Goal: Task Accomplishment & Management: Use online tool/utility

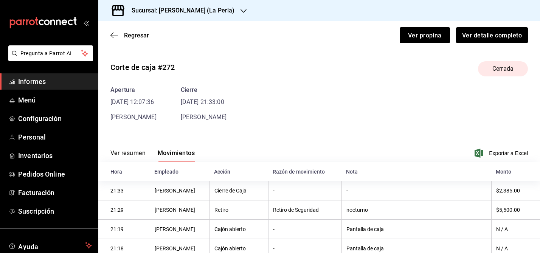
scroll to position [47, 0]
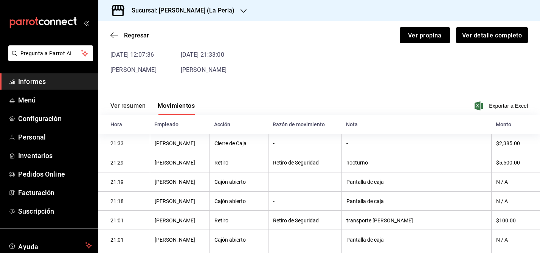
click at [204, 10] on font "Sucursal: [PERSON_NAME] (La Perla)" at bounding box center [183, 10] width 103 height 7
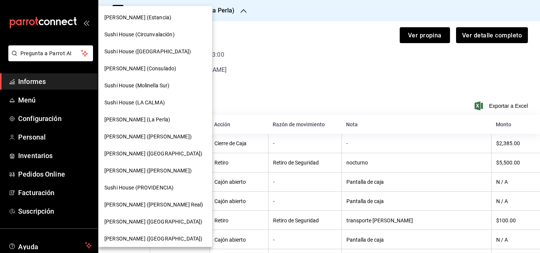
click at [163, 33] on font "Sushi House (Circunvalación)" at bounding box center [139, 34] width 70 height 6
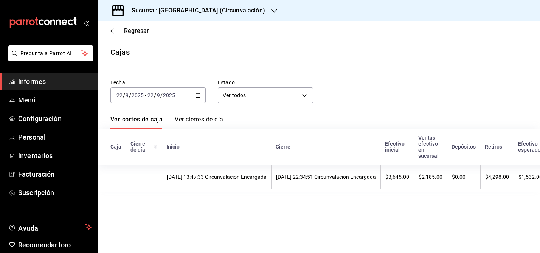
click at [200, 95] on \(Stroke\) "button" at bounding box center [198, 95] width 5 height 4
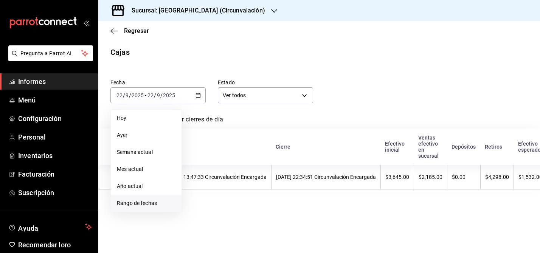
click at [141, 202] on font "Rango de fechas" at bounding box center [137, 203] width 40 height 6
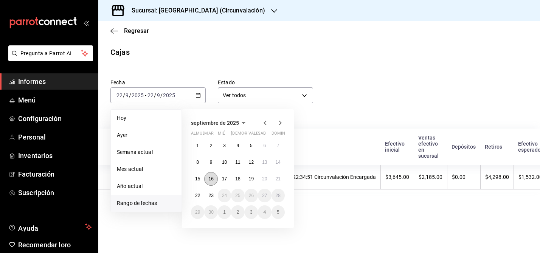
click at [210, 177] on font "16" at bounding box center [210, 178] width 5 height 5
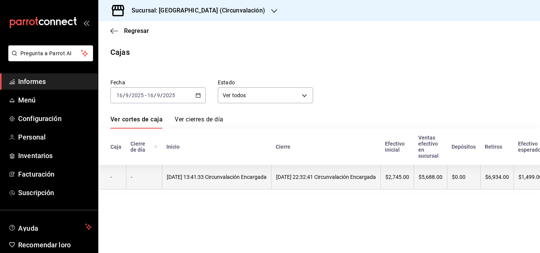
click at [247, 175] on font "[DATE] 13:41:33 Circunvalación Encargada" at bounding box center [217, 177] width 100 height 6
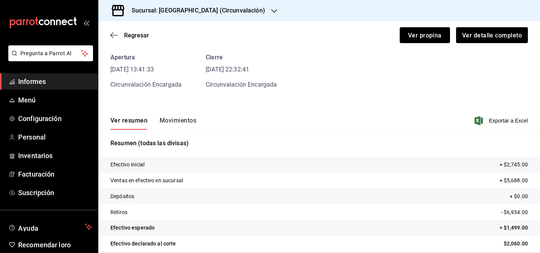
scroll to position [32, 0]
click at [510, 125] on span "Exportar a Excel" at bounding box center [502, 120] width 52 height 9
click at [178, 121] on font "Movimientos" at bounding box center [178, 120] width 37 height 7
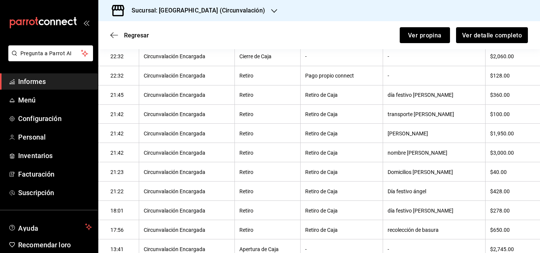
scroll to position [151, 0]
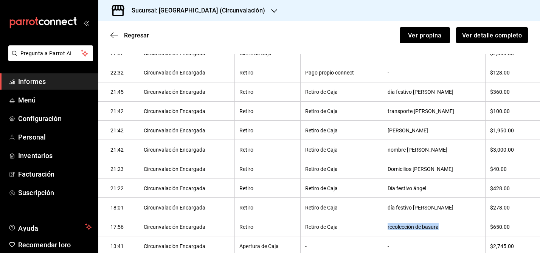
drag, startPoint x: 401, startPoint y: 227, endPoint x: 465, endPoint y: 228, distance: 64.7
click at [465, 228] on th "recolección de basura" at bounding box center [434, 226] width 102 height 19
copy font "recolección de basura"
drag, startPoint x: 401, startPoint y: 208, endPoint x: 454, endPoint y: 208, distance: 53.3
click at [454, 208] on th "día festivo [PERSON_NAME]" at bounding box center [434, 207] width 102 height 19
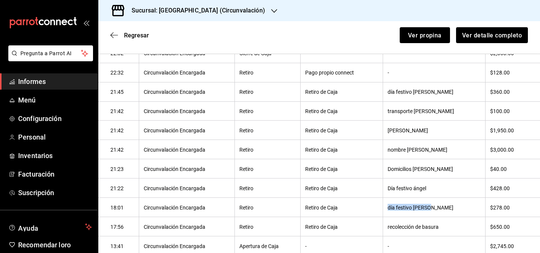
copy font "día festivo [PERSON_NAME]"
drag, startPoint x: 401, startPoint y: 187, endPoint x: 451, endPoint y: 192, distance: 51.0
click at [451, 192] on th "Día festivo ángel" at bounding box center [434, 187] width 102 height 19
copy font "Día festivo ángel"
drag, startPoint x: 400, startPoint y: 110, endPoint x: 463, endPoint y: 116, distance: 62.7
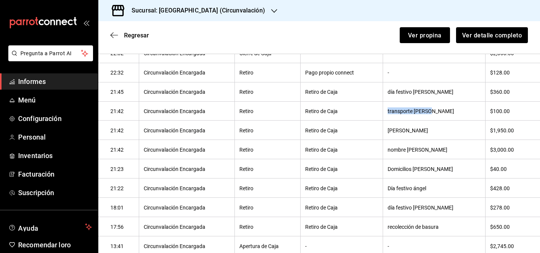
click at [463, 116] on th "transporte [PERSON_NAME]" at bounding box center [434, 110] width 102 height 19
copy font "transporte [PERSON_NAME]"
drag, startPoint x: 401, startPoint y: 92, endPoint x: 449, endPoint y: 92, distance: 48.8
click at [449, 92] on th "día festivo [PERSON_NAME]" at bounding box center [434, 91] width 102 height 19
copy font "día festivo [PERSON_NAME]"
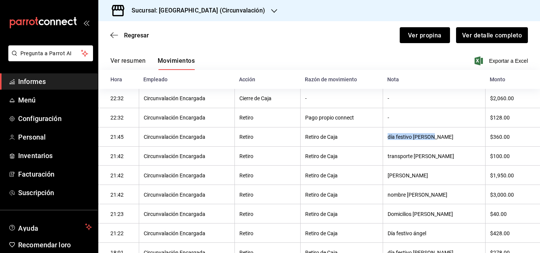
scroll to position [81, 0]
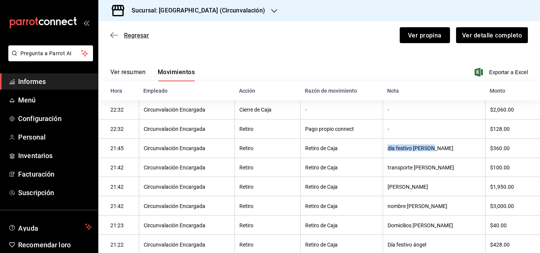
click at [114, 35] on icon "button" at bounding box center [114, 35] width 8 height 0
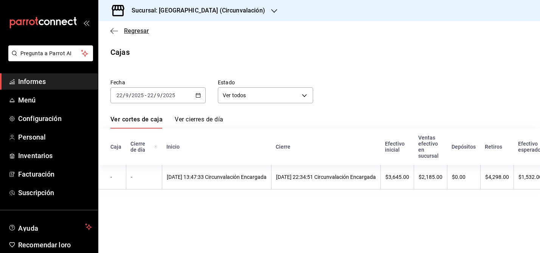
click at [112, 31] on icon "button" at bounding box center [114, 31] width 8 height 7
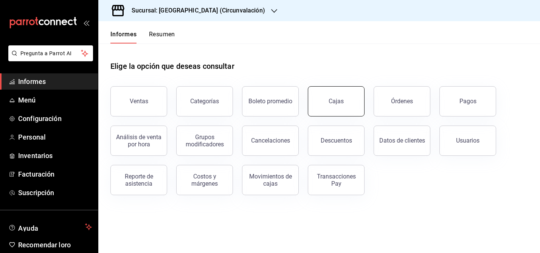
click at [351, 104] on link "Cajas" at bounding box center [336, 101] width 57 height 30
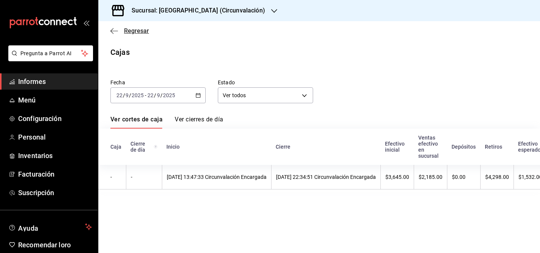
click at [113, 31] on icon "button" at bounding box center [114, 31] width 8 height 7
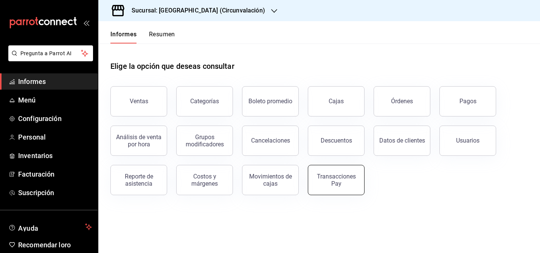
click at [333, 178] on font "Transacciones Pay" at bounding box center [336, 180] width 39 height 14
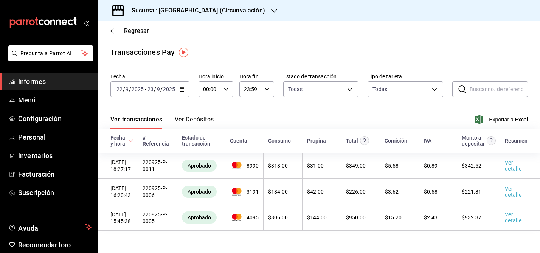
click at [181, 90] on icon "button" at bounding box center [181, 89] width 5 height 5
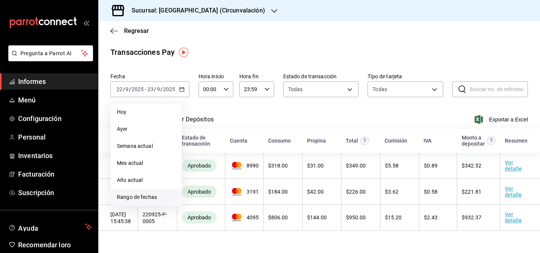
click at [134, 196] on font "Rango de fechas" at bounding box center [137, 197] width 40 height 6
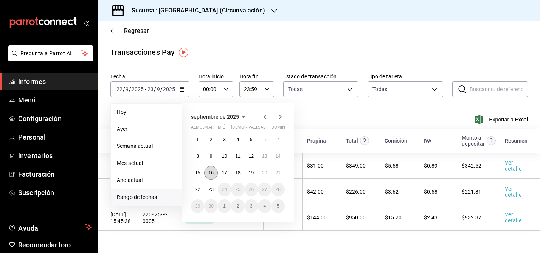
click at [212, 172] on font "16" at bounding box center [210, 172] width 5 height 5
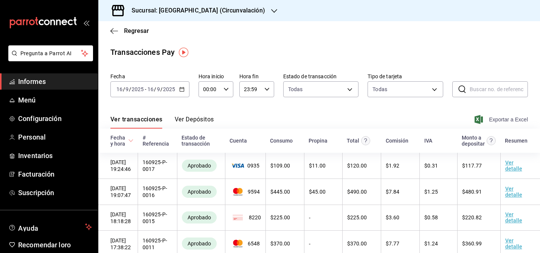
click at [509, 123] on span "Exportar a Excel" at bounding box center [502, 119] width 52 height 9
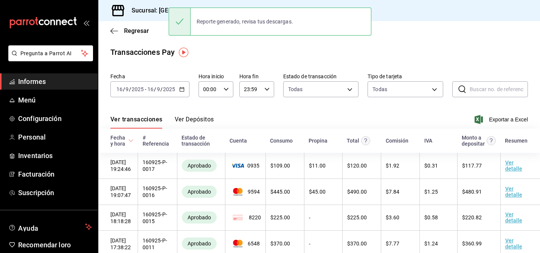
click at [182, 89] on icon "button" at bounding box center [181, 89] width 5 height 5
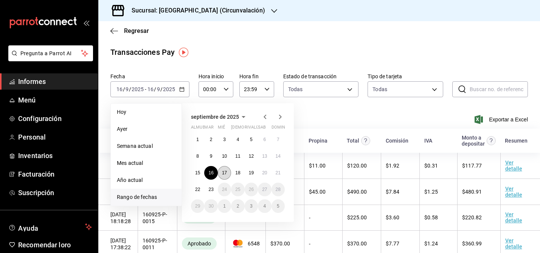
click at [226, 172] on font "17" at bounding box center [224, 172] width 5 height 5
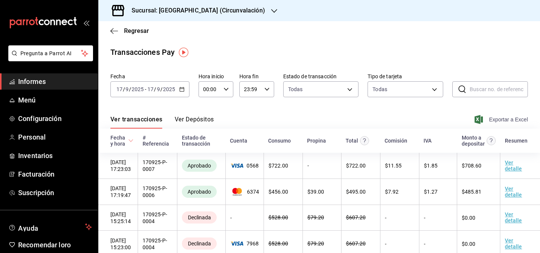
click at [506, 120] on font "Exportar a Excel" at bounding box center [508, 119] width 39 height 6
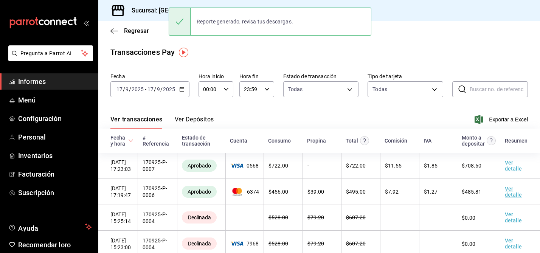
click at [183, 87] on \(Stroke\) "button" at bounding box center [182, 89] width 5 height 4
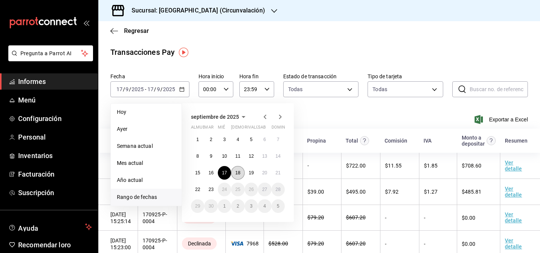
click at [239, 174] on font "18" at bounding box center [237, 172] width 5 height 5
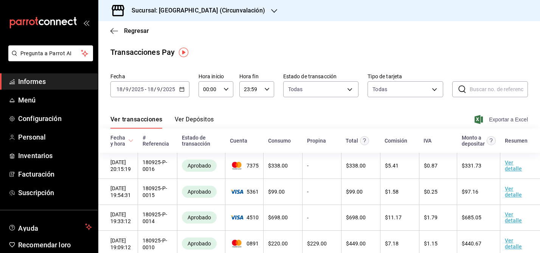
click at [502, 119] on font "Exportar a Excel" at bounding box center [508, 119] width 39 height 6
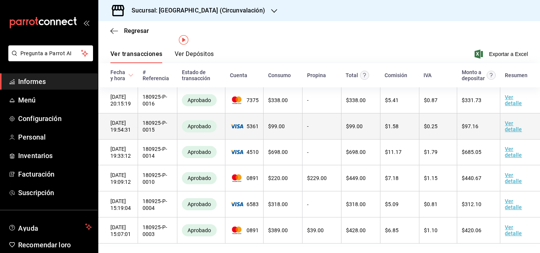
scroll to position [7, 0]
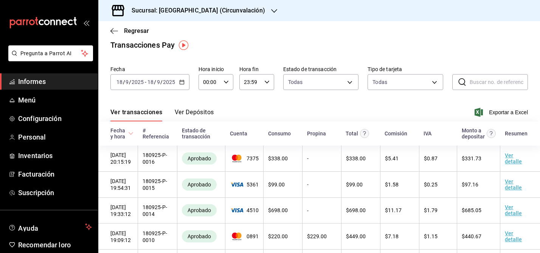
click at [183, 82] on icon "button" at bounding box center [181, 81] width 5 height 5
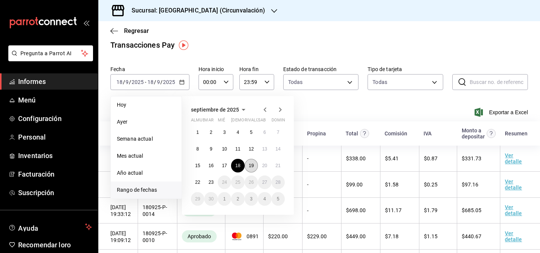
click at [251, 167] on font "19" at bounding box center [251, 165] width 5 height 5
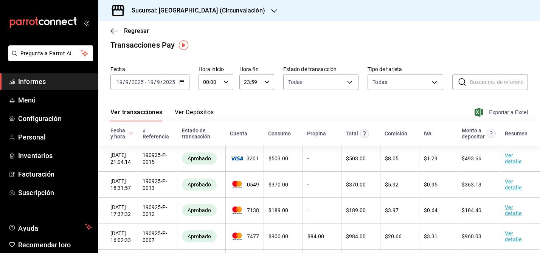
click at [505, 110] on font "Exportar a Excel" at bounding box center [508, 112] width 39 height 6
click at [183, 81] on \(Stroke\) "button" at bounding box center [182, 82] width 5 height 4
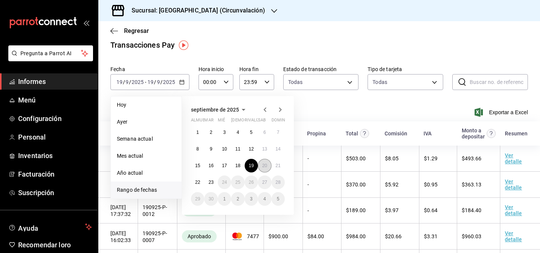
click at [264, 166] on font "20" at bounding box center [264, 165] width 5 height 5
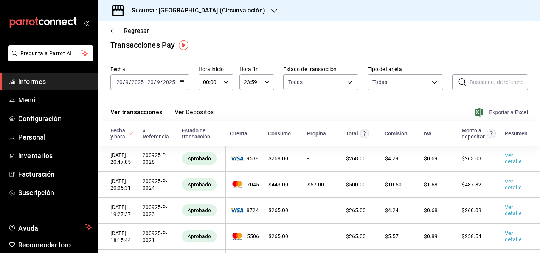
click at [513, 112] on font "Exportar a Excel" at bounding box center [508, 112] width 39 height 6
click at [183, 82] on icon "button" at bounding box center [181, 81] width 5 height 5
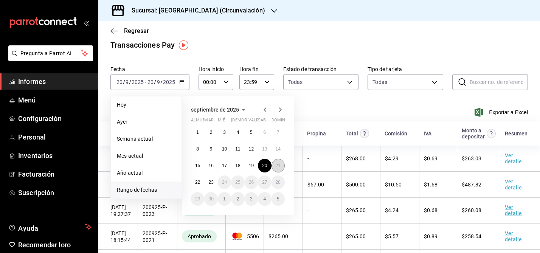
click at [276, 164] on font "21" at bounding box center [278, 165] width 5 height 5
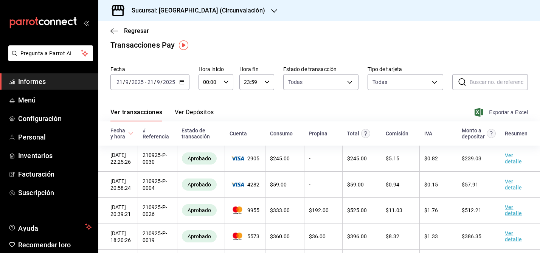
click at [509, 112] on font "Exportar a Excel" at bounding box center [508, 112] width 39 height 6
click at [116, 30] on icon "button" at bounding box center [114, 31] width 8 height 7
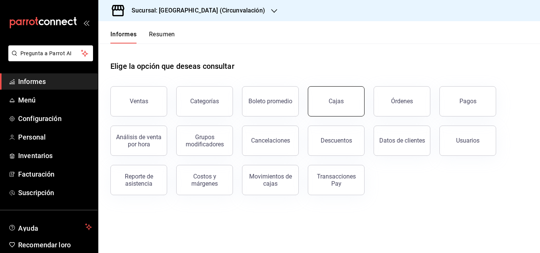
click at [334, 96] on link "Cajas" at bounding box center [336, 101] width 57 height 30
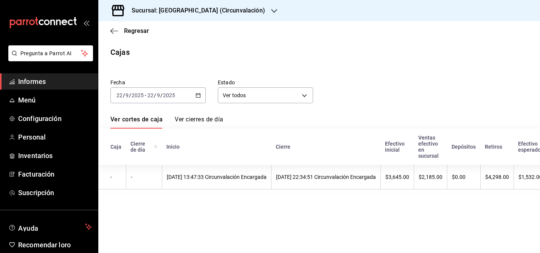
click at [198, 95] on icon "button" at bounding box center [197, 95] width 5 height 5
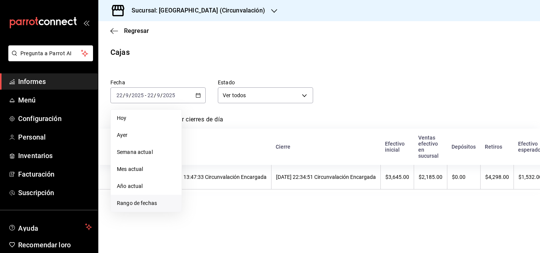
click at [139, 204] on font "Rango de fechas" at bounding box center [137, 203] width 40 height 6
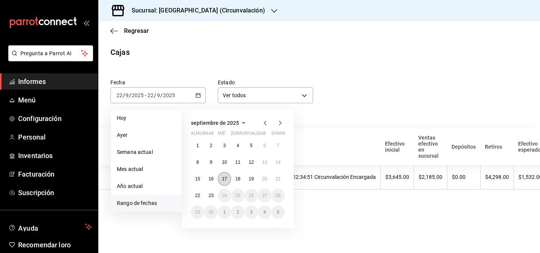
click at [225, 179] on font "17" at bounding box center [224, 178] width 5 height 5
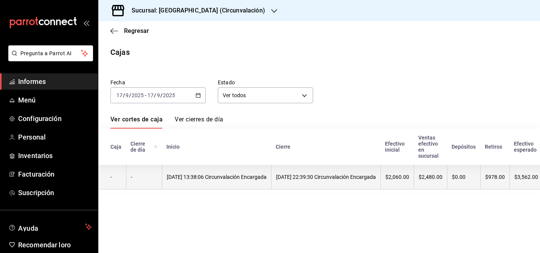
click at [257, 171] on th "[DATE] 13:38:06 Circunvalación Encargada" at bounding box center [216, 177] width 109 height 25
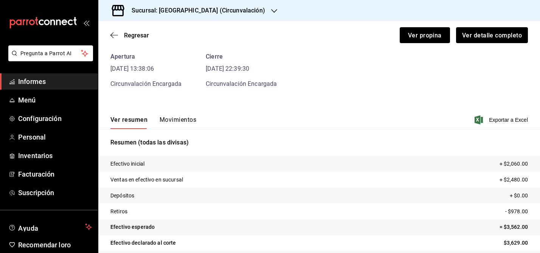
scroll to position [33, 0]
click at [510, 122] on font "Exportar a Excel" at bounding box center [508, 121] width 39 height 6
click at [169, 122] on font "Movimientos" at bounding box center [178, 120] width 37 height 7
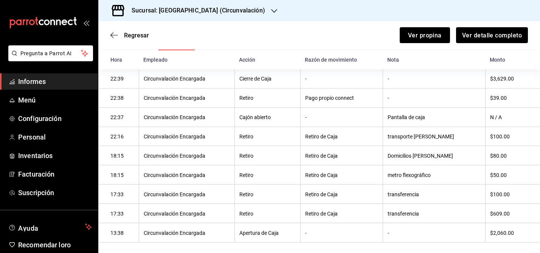
scroll to position [116, 0]
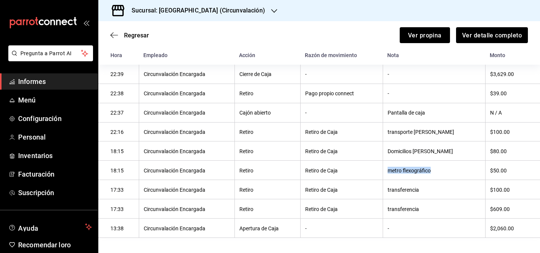
drag, startPoint x: 409, startPoint y: 170, endPoint x: 461, endPoint y: 174, distance: 51.5
click at [461, 174] on th "metro flexográfico" at bounding box center [434, 170] width 102 height 19
copy font "metro flexográfico"
click at [113, 37] on icon "button" at bounding box center [114, 35] width 8 height 7
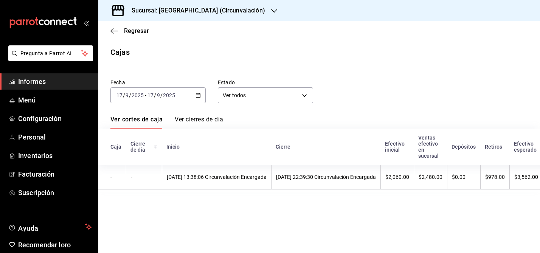
click at [200, 93] on \(Stroke\) "button" at bounding box center [198, 95] width 5 height 4
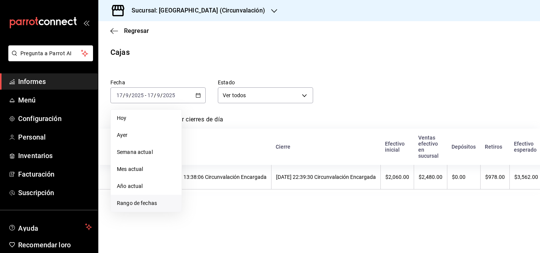
click at [152, 205] on font "Rango de fechas" at bounding box center [137, 203] width 40 height 6
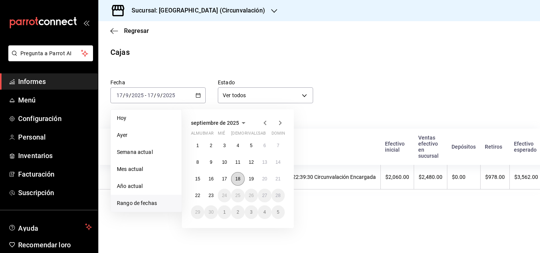
click at [240, 177] on font "18" at bounding box center [237, 178] width 5 height 5
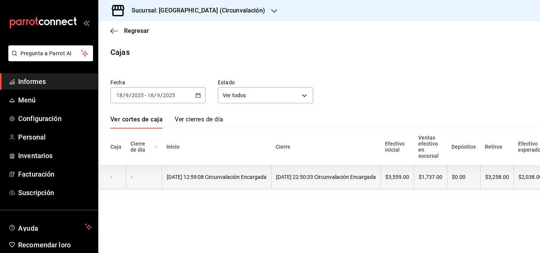
click at [328, 169] on th "[DATE] 22:50:33 Circunvalación Encargada" at bounding box center [325, 177] width 109 height 25
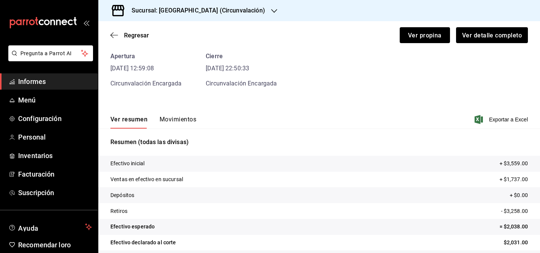
scroll to position [33, 0]
click at [497, 119] on font "Exportar a Excel" at bounding box center [508, 120] width 39 height 6
click at [176, 120] on font "Movimientos" at bounding box center [178, 119] width 37 height 7
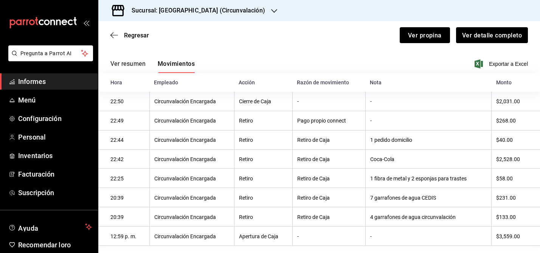
scroll to position [100, 0]
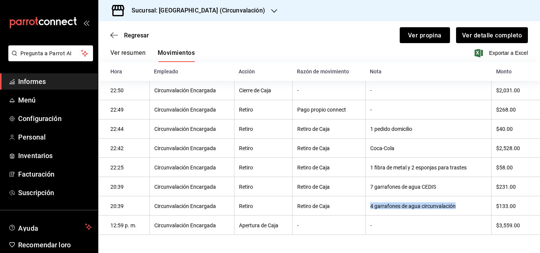
drag, startPoint x: 370, startPoint y: 206, endPoint x: 471, endPoint y: 212, distance: 101.1
click at [471, 212] on th "4 garrafones de agua circunvalación" at bounding box center [428, 205] width 126 height 19
copy font "4 garrafones de agua circunvalación"
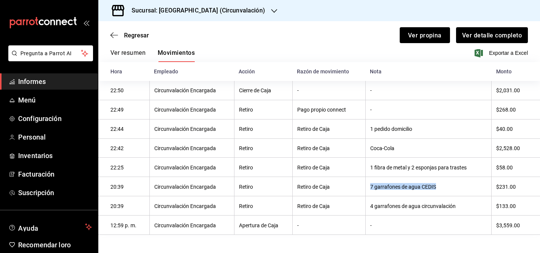
drag, startPoint x: 370, startPoint y: 187, endPoint x: 446, endPoint y: 192, distance: 76.5
click at [446, 192] on th "7 garrafones de agua CEDIS" at bounding box center [428, 186] width 126 height 19
copy font "7 garrafones de agua CEDIS"
drag, startPoint x: 370, startPoint y: 167, endPoint x: 472, endPoint y: 168, distance: 101.3
click at [472, 168] on th "1 fibra de metal y 2 esponjas para trastes" at bounding box center [428, 167] width 126 height 19
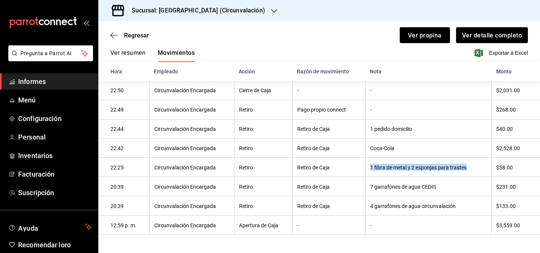
copy font "1 fibra de metal y 2 esponjas para trastes"
drag, startPoint x: 369, startPoint y: 147, endPoint x: 404, endPoint y: 148, distance: 34.4
click at [404, 148] on th "Coca-Cola" at bounding box center [428, 147] width 126 height 19
copy font "Coca-Cola"
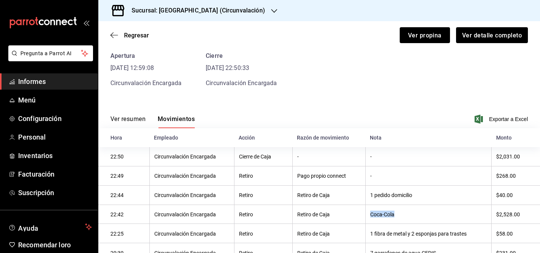
scroll to position [0, 0]
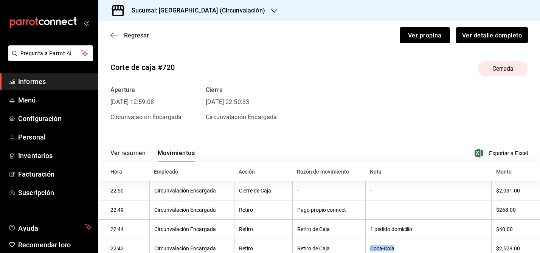
click at [118, 34] on span "Regresar" at bounding box center [129, 35] width 39 height 7
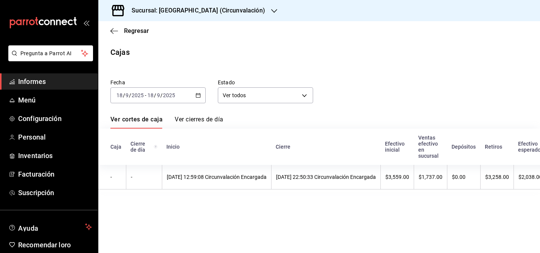
click at [199, 96] on icon "button" at bounding box center [197, 95] width 5 height 5
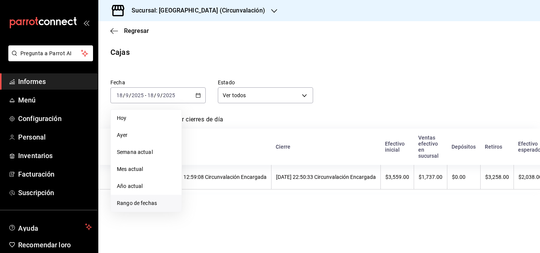
click at [157, 204] on span "Rango de fechas" at bounding box center [146, 203] width 59 height 8
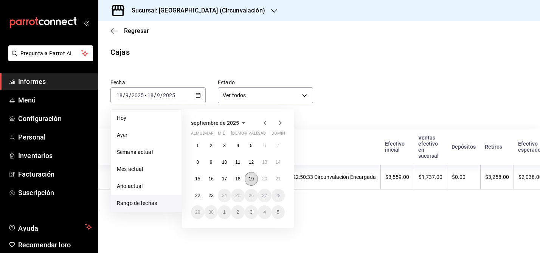
click at [257, 180] on button "19" at bounding box center [251, 179] width 13 height 14
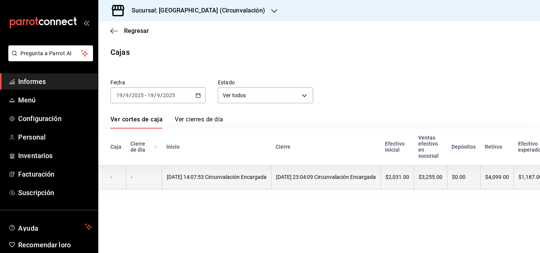
click at [244, 174] on font "[DATE] 14:07:53 Circunvalación Encargada" at bounding box center [217, 177] width 100 height 6
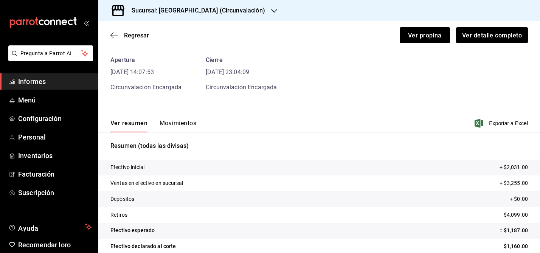
scroll to position [31, 0]
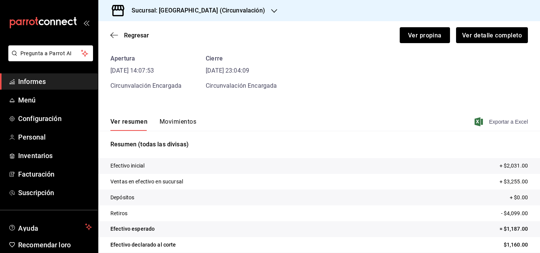
click at [497, 119] on font "Exportar a Excel" at bounding box center [508, 122] width 39 height 6
click at [177, 124] on font "Movimientos" at bounding box center [178, 121] width 37 height 7
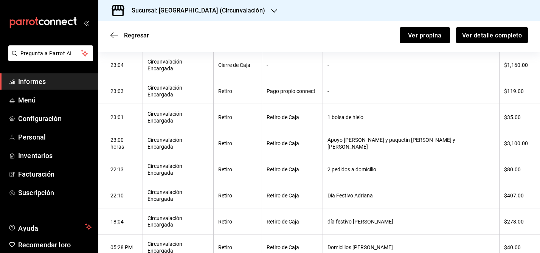
scroll to position [138, 0]
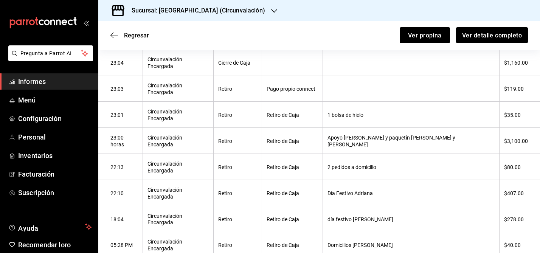
drag, startPoint x: 347, startPoint y: 208, endPoint x: 487, endPoint y: 205, distance: 139.2
drag, startPoint x: 348, startPoint y: 169, endPoint x: 394, endPoint y: 170, distance: 46.1
click at [394, 206] on th "día festivo [PERSON_NAME]" at bounding box center [411, 219] width 177 height 26
drag, startPoint x: 347, startPoint y: 148, endPoint x: 408, endPoint y: 150, distance: 60.9
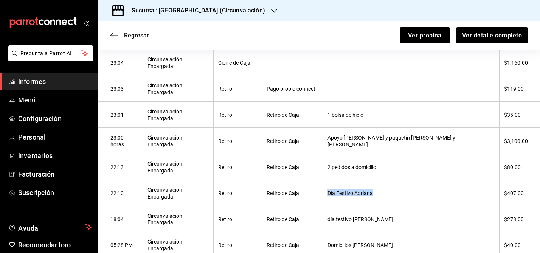
click at [408, 180] on th "Día Festivo Adriana" at bounding box center [411, 193] width 177 height 26
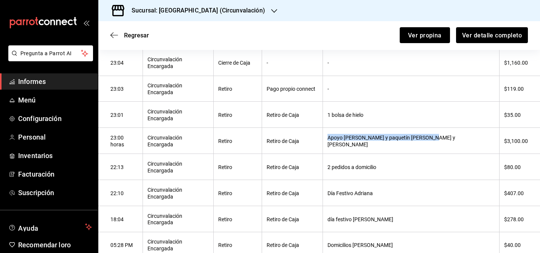
drag, startPoint x: 348, startPoint y: 110, endPoint x: 452, endPoint y: 112, distance: 104.3
click at [452, 128] on th "Apoyo [PERSON_NAME] y paquetín [PERSON_NAME] y [PERSON_NAME]" at bounding box center [411, 141] width 177 height 26
drag, startPoint x: 348, startPoint y: 91, endPoint x: 399, endPoint y: 91, distance: 50.7
click at [399, 102] on th "1 bolsa de hielo" at bounding box center [411, 115] width 177 height 26
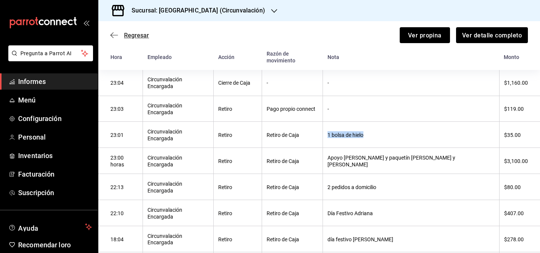
click at [118, 33] on span "Regresar" at bounding box center [129, 35] width 39 height 7
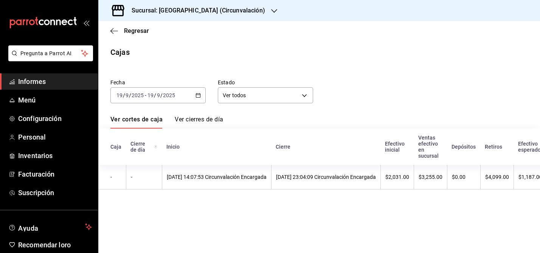
click at [198, 96] on icon "button" at bounding box center [197, 95] width 5 height 5
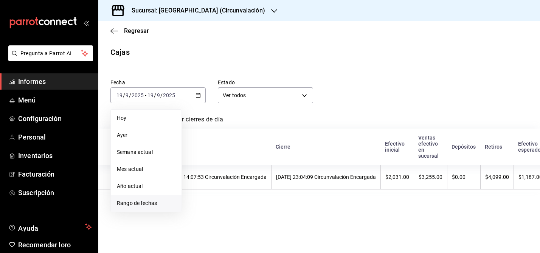
click at [149, 202] on font "Rango de fechas" at bounding box center [137, 203] width 40 height 6
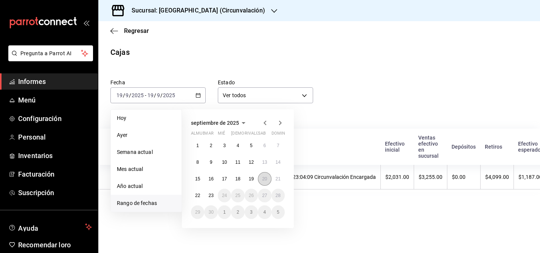
click at [266, 178] on font "20" at bounding box center [264, 178] width 5 height 5
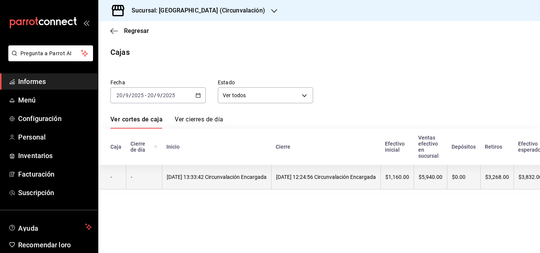
click at [254, 174] on font "[DATE] 13:33:42 Circunvalación Encargada" at bounding box center [217, 177] width 100 height 6
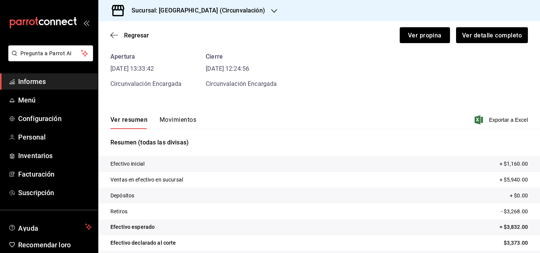
scroll to position [33, 0]
click at [496, 118] on font "Exportar a Excel" at bounding box center [508, 120] width 39 height 6
click at [175, 122] on font "Movimientos" at bounding box center [178, 119] width 37 height 7
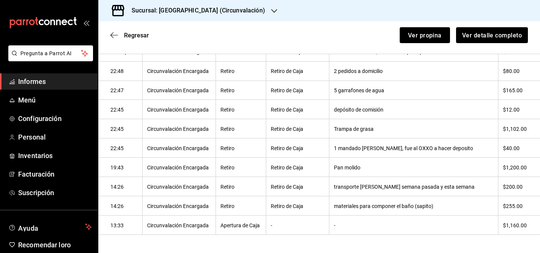
scroll to position [171, 0]
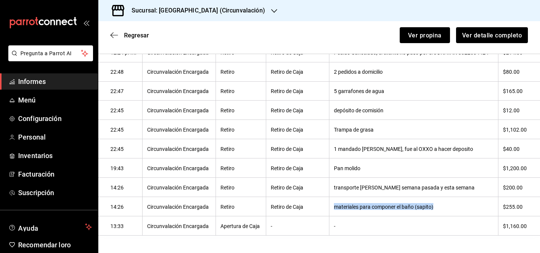
drag, startPoint x: 333, startPoint y: 208, endPoint x: 442, endPoint y: 208, distance: 108.9
click at [442, 208] on th "materiales para componer el baño (sapito)" at bounding box center [413, 206] width 169 height 19
drag, startPoint x: 332, startPoint y: 169, endPoint x: 373, endPoint y: 171, distance: 41.6
click at [373, 171] on th "Pan molido" at bounding box center [413, 167] width 169 height 19
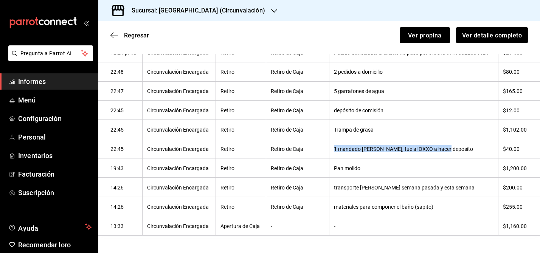
drag, startPoint x: 333, startPoint y: 149, endPoint x: 446, endPoint y: 149, distance: 113.8
click at [446, 149] on th "1 mandado [PERSON_NAME], fue al OXXO a hacer deposito" at bounding box center [413, 148] width 169 height 19
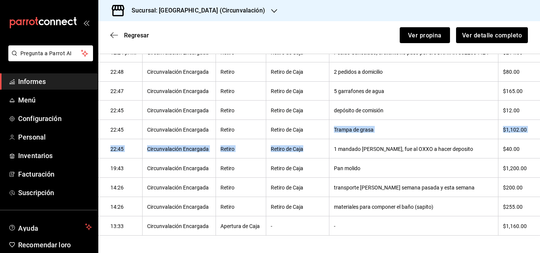
drag, startPoint x: 332, startPoint y: 130, endPoint x: 390, endPoint y: 139, distance: 58.5
click at [390, 139] on tbody "12:24 p. m. Circunvalación Encargada Cierre de Caja - - $3,373.00 12:24 p. m. C…" at bounding box center [319, 130] width 442 height 212
click at [395, 125] on th "Trampa de grasa" at bounding box center [413, 129] width 169 height 19
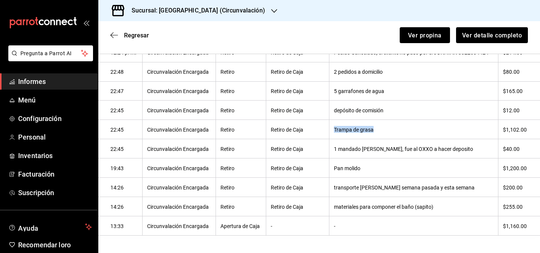
drag, startPoint x: 333, startPoint y: 129, endPoint x: 395, endPoint y: 133, distance: 62.5
click at [395, 133] on th "Trampa de grasa" at bounding box center [413, 129] width 169 height 19
drag, startPoint x: 332, startPoint y: 110, endPoint x: 402, endPoint y: 113, distance: 69.6
click at [402, 113] on th "depósito de comisión" at bounding box center [413, 110] width 169 height 19
drag, startPoint x: 332, startPoint y: 91, endPoint x: 400, endPoint y: 95, distance: 67.4
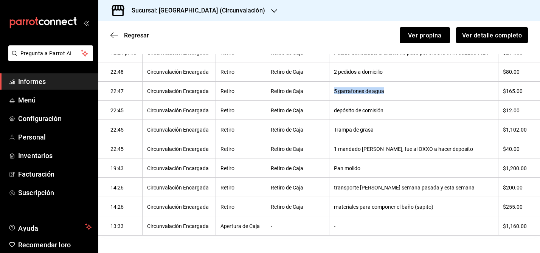
click at [400, 95] on th "5 garrafones de agua" at bounding box center [413, 90] width 169 height 19
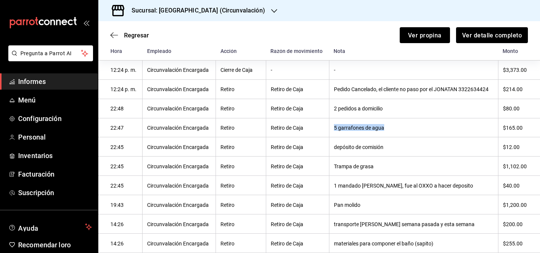
scroll to position [130, 0]
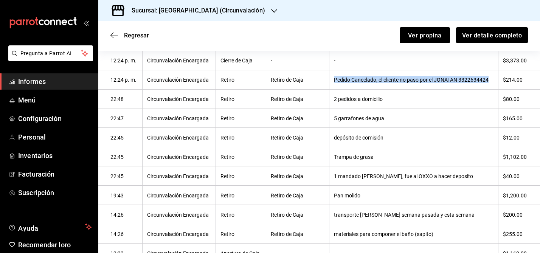
drag, startPoint x: 332, startPoint y: 80, endPoint x: 491, endPoint y: 82, distance: 158.8
click at [491, 82] on th "Pedido Cancelado, el cliente no paso por el JONATAN 3322634424" at bounding box center [413, 79] width 169 height 19
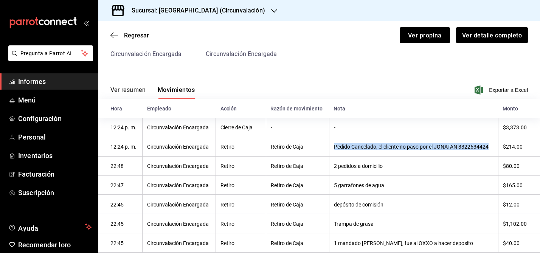
scroll to position [60, 0]
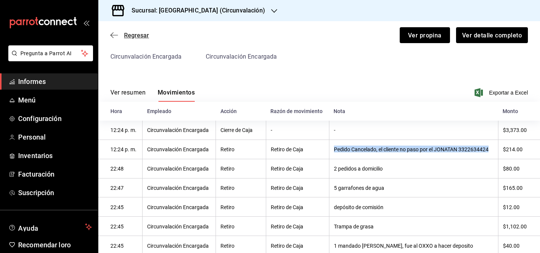
click at [113, 34] on icon "button" at bounding box center [114, 35] width 8 height 7
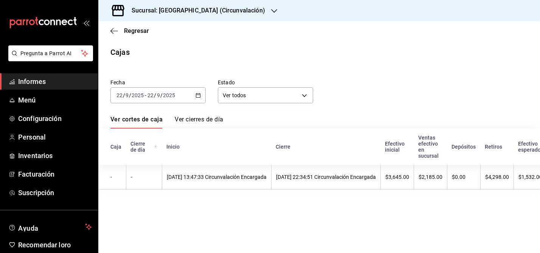
click at [198, 99] on div "[DATE] [DATE] - [DATE] [DATE]" at bounding box center [157, 95] width 95 height 16
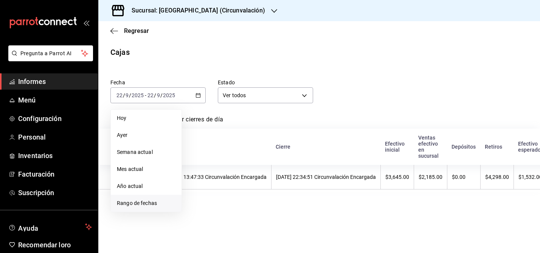
click at [150, 203] on font "Rango de fechas" at bounding box center [137, 203] width 40 height 6
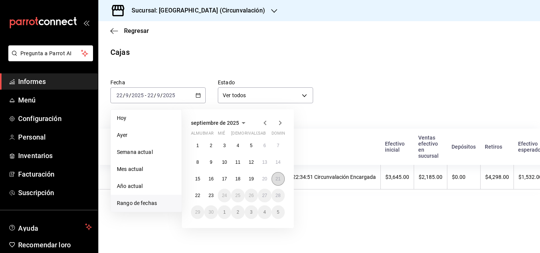
click at [279, 178] on font "21" at bounding box center [278, 178] width 5 height 5
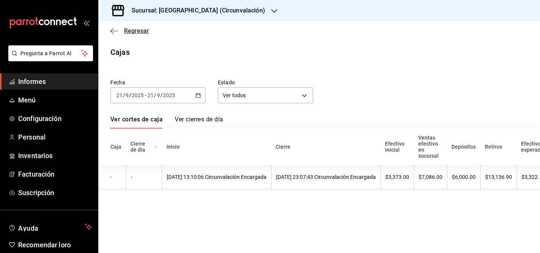
click at [115, 29] on icon "button" at bounding box center [114, 31] width 8 height 7
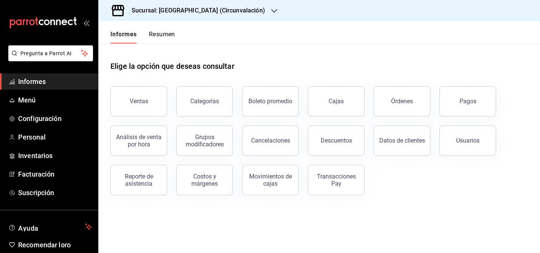
click at [271, 9] on icon "button" at bounding box center [274, 11] width 6 height 6
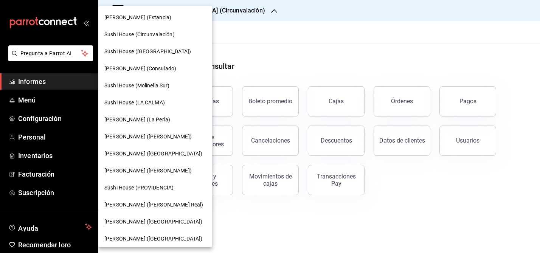
click at [149, 119] on font "[PERSON_NAME] (La Perla)" at bounding box center [137, 119] width 66 height 6
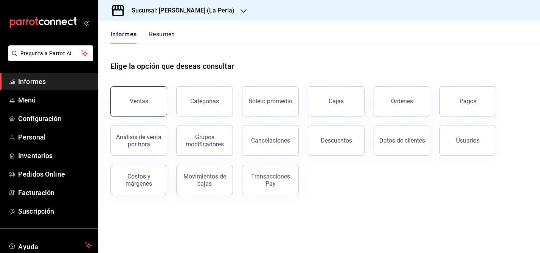
click at [140, 99] on font "Ventas" at bounding box center [139, 101] width 19 height 7
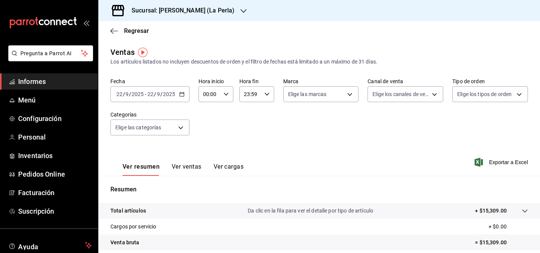
click at [185, 95] on div "[DATE] [DATE] - [DATE] [DATE]" at bounding box center [149, 94] width 79 height 16
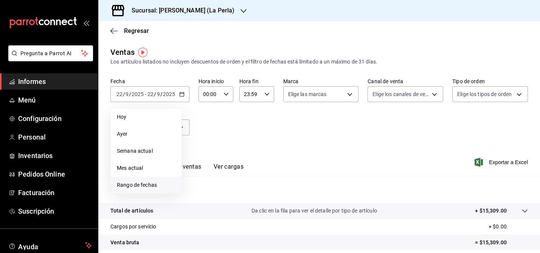
click at [144, 187] on font "Rango de fechas" at bounding box center [137, 185] width 40 height 6
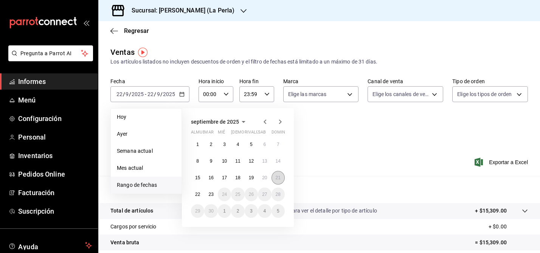
click at [281, 181] on button "21" at bounding box center [277, 178] width 13 height 14
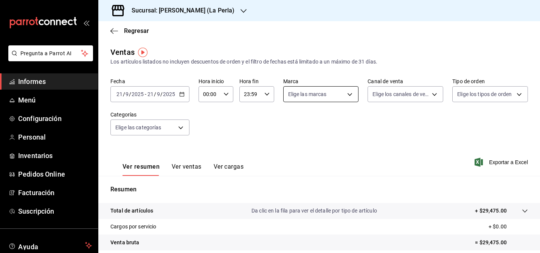
click at [349, 91] on body "Pregunta a Parrot AI Informes Menú Configuración Personal Inventarios Pedidos O…" at bounding box center [270, 126] width 540 height 253
click at [293, 121] on input "checkbox" at bounding box center [291, 123] width 7 height 7
checkbox input "true"
type input "63657dc0-0851-4c98-80e4-f8105bd6cb43,41969b51-d8d3-4b2c-a09d-7ed9bb86dc62"
checkbox input "true"
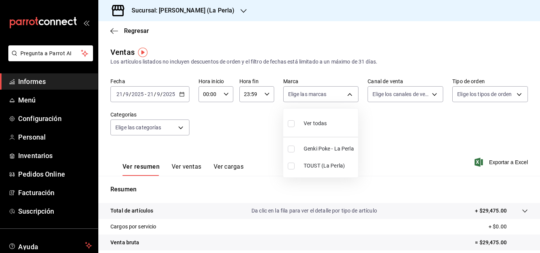
checkbox input "true"
click at [407, 113] on div at bounding box center [270, 126] width 540 height 253
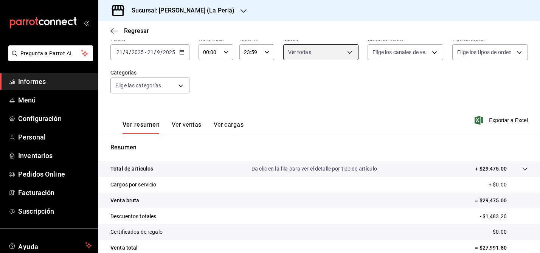
scroll to position [43, 0]
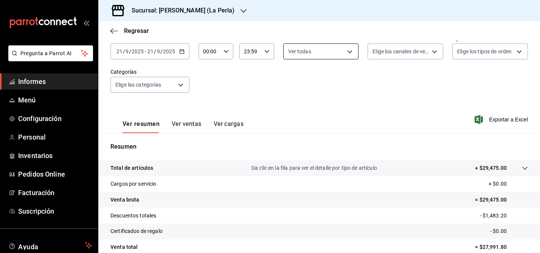
click at [345, 49] on body "Pregunta a Parrot AI Informes Menú Configuración Personal Inventarios Pedidos O…" at bounding box center [270, 126] width 540 height 253
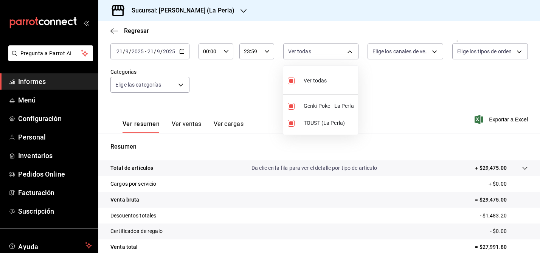
click at [296, 79] on label at bounding box center [293, 80] width 10 height 11
click at [294, 79] on input "checkbox" at bounding box center [291, 80] width 7 height 7
checkbox input "true"
type input "63657dc0-0851-4c98-80e4-f8105bd6cb43,41969b51-d8d3-4b2c-a09d-7ed9bb86dc62"
checkbox input "true"
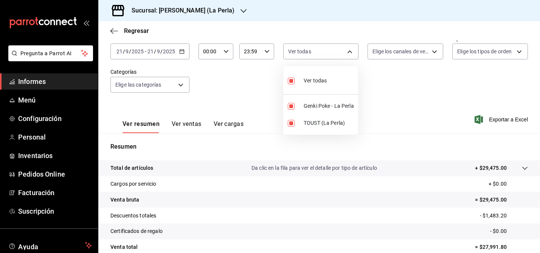
checkbox input "true"
click at [432, 54] on div at bounding box center [270, 126] width 540 height 253
click at [432, 54] on body "Pregunta a Parrot AI Informes Menú Configuración Personal Inventarios Pedidos O…" at bounding box center [270, 126] width 540 height 253
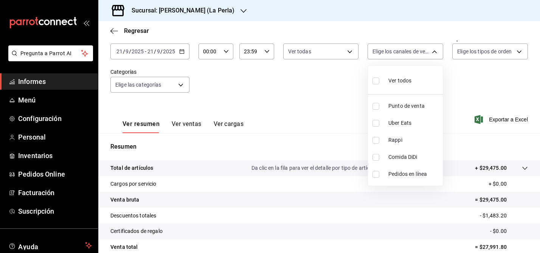
click at [375, 140] on input "checkbox" at bounding box center [375, 140] width 7 height 7
checkbox input "true"
type input "RAPPI"
click at [375, 138] on input "checkbox" at bounding box center [375, 140] width 7 height 7
checkbox input "false"
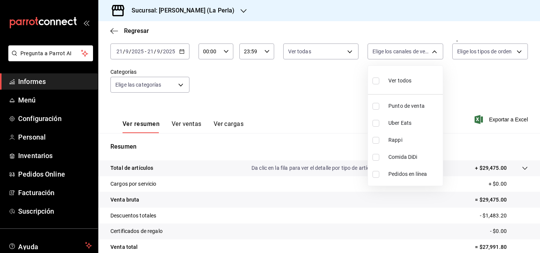
click at [378, 158] on input "checkbox" at bounding box center [375, 157] width 7 height 7
checkbox input "true"
type input "DIDI_FOOD"
click at [292, 96] on div at bounding box center [270, 126] width 540 height 253
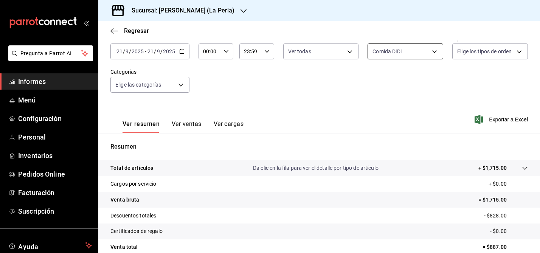
click at [420, 54] on body "Pregunta a Parrot AI Informes Menú Configuración Personal Inventarios Pedidos O…" at bounding box center [270, 126] width 540 height 253
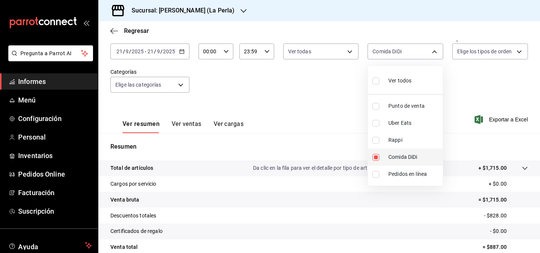
click at [374, 155] on input "checkbox" at bounding box center [375, 157] width 7 height 7
checkbox input "false"
click at [377, 124] on input "checkbox" at bounding box center [375, 123] width 7 height 7
checkbox input "true"
type input "UBER_EATS"
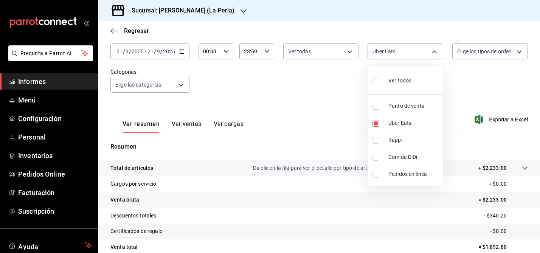
click at [332, 97] on div at bounding box center [270, 126] width 540 height 253
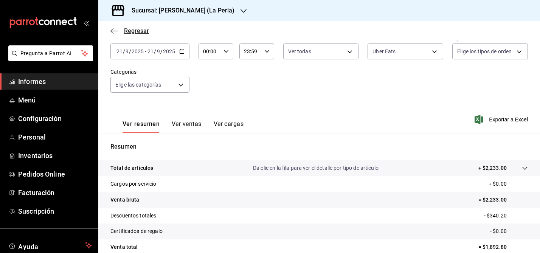
click at [113, 31] on icon "button" at bounding box center [114, 31] width 8 height 0
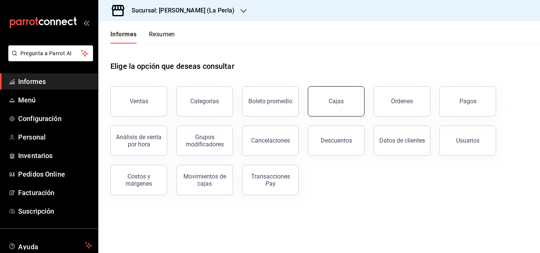
click at [345, 103] on link "Cajas" at bounding box center [336, 101] width 57 height 30
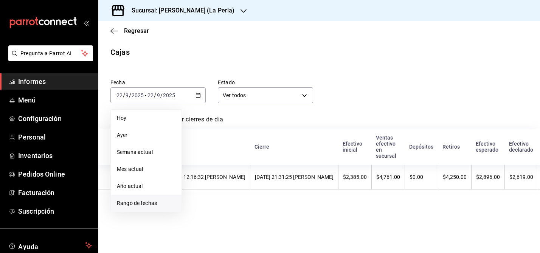
click at [137, 204] on font "Rango de fechas" at bounding box center [137, 203] width 40 height 6
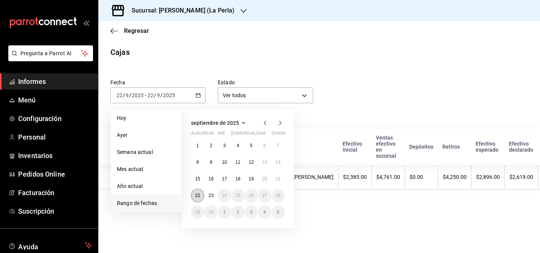
click at [197, 194] on font "22" at bounding box center [197, 195] width 5 height 5
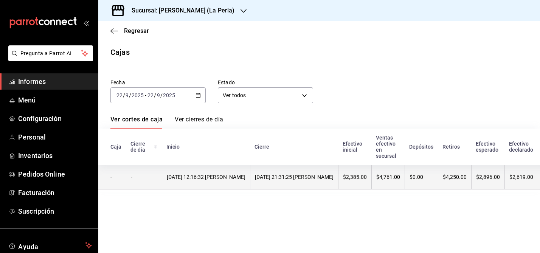
click at [199, 177] on font "[DATE] 12:16:32 [PERSON_NAME]" at bounding box center [206, 177] width 79 height 6
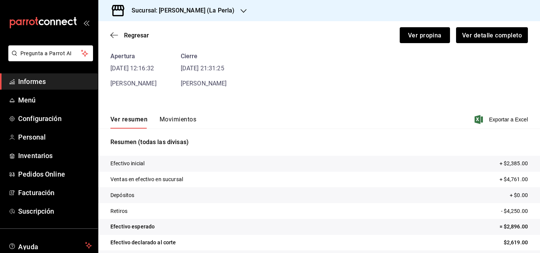
scroll to position [33, 0]
click at [512, 118] on font "Exportar a Excel" at bounding box center [508, 120] width 39 height 6
click at [179, 119] on font "Movimientos" at bounding box center [178, 119] width 37 height 7
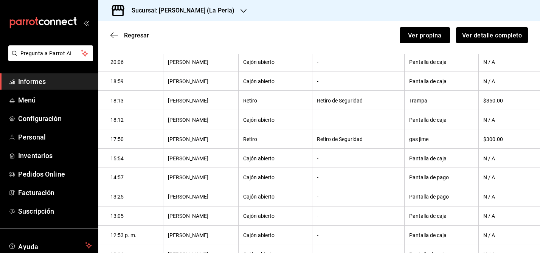
scroll to position [297, 0]
drag, startPoint x: 408, startPoint y: 99, endPoint x: 435, endPoint y: 103, distance: 26.7
click at [435, 103] on th "Trampa" at bounding box center [441, 99] width 74 height 19
click at [409, 99] on font "Trampa" at bounding box center [418, 100] width 18 height 6
drag, startPoint x: 405, startPoint y: 99, endPoint x: 426, endPoint y: 101, distance: 20.4
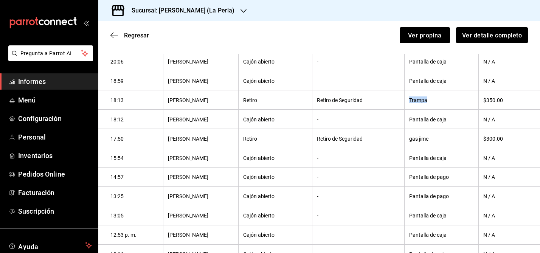
click at [426, 101] on th "Trampa" at bounding box center [441, 99] width 74 height 19
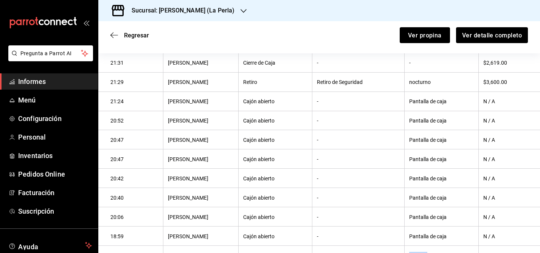
scroll to position [124, 0]
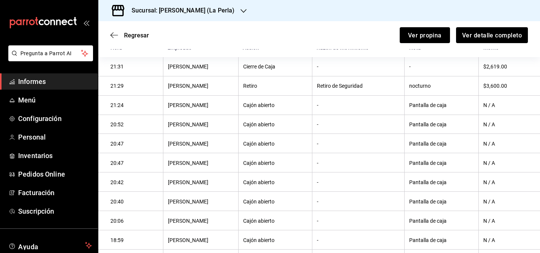
click at [212, 6] on h3 "Sucursal: [PERSON_NAME] (La Perla)" at bounding box center [180, 10] width 109 height 9
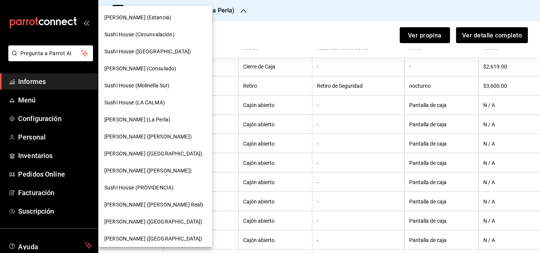
click at [166, 36] on font "Sushi House (Circunvalación)" at bounding box center [139, 34] width 70 height 6
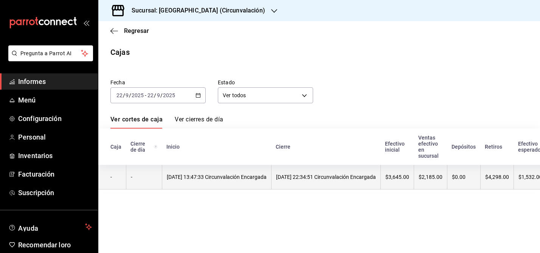
click at [306, 188] on th "[DATE] 22:34:51 Circunvalación Encargada" at bounding box center [325, 177] width 109 height 25
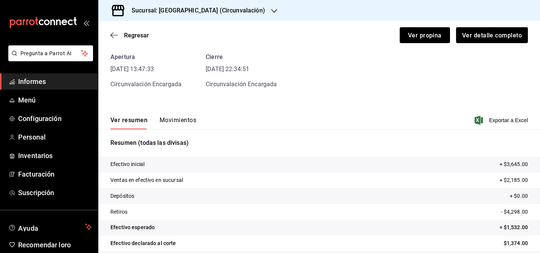
scroll to position [33, 0]
click at [503, 118] on font "Exportar a Excel" at bounding box center [508, 121] width 39 height 6
click at [185, 120] on font "Movimientos" at bounding box center [178, 120] width 37 height 7
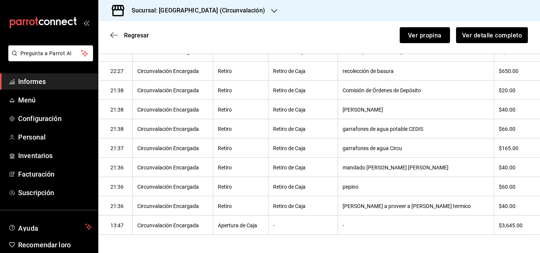
scroll to position [186, 0]
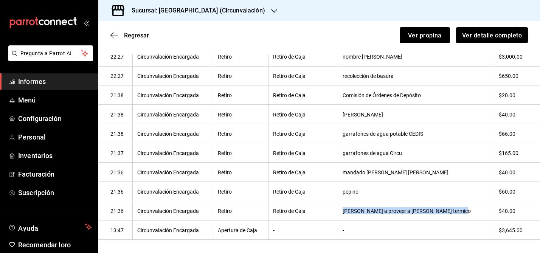
drag, startPoint x: 354, startPoint y: 211, endPoint x: 469, endPoint y: 212, distance: 115.7
click at [469, 212] on th "[PERSON_NAME] a proveer a [PERSON_NAME] termico" at bounding box center [416, 210] width 156 height 19
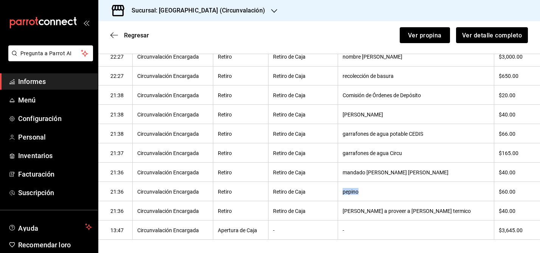
drag, startPoint x: 354, startPoint y: 191, endPoint x: 386, endPoint y: 194, distance: 31.5
click at [386, 194] on th "pepino" at bounding box center [416, 191] width 156 height 19
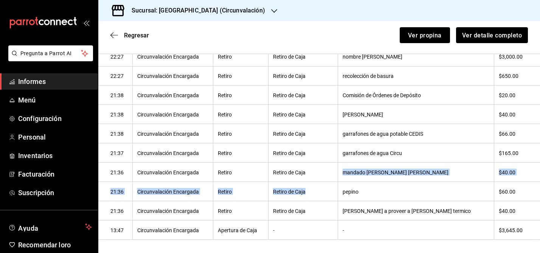
drag, startPoint x: 354, startPoint y: 172, endPoint x: 437, endPoint y: 182, distance: 84.2
click at [437, 182] on tbody "22:34 Circunvalación Encargada Cierre de Caja - - $1,374.00 22:34 Circunvalació…" at bounding box center [319, 124] width 442 height 231
click at [427, 169] on th "mandado [PERSON_NAME] [PERSON_NAME]" at bounding box center [416, 172] width 156 height 19
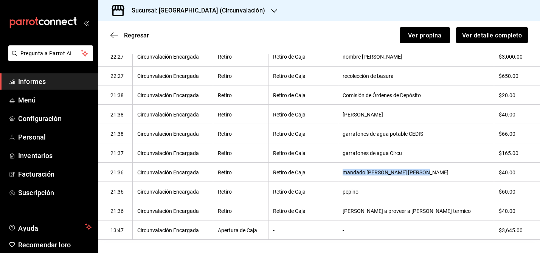
drag, startPoint x: 354, startPoint y: 173, endPoint x: 434, endPoint y: 174, distance: 79.8
click at [434, 174] on th "mandado [PERSON_NAME] [PERSON_NAME]" at bounding box center [416, 172] width 156 height 19
drag, startPoint x: 353, startPoint y: 153, endPoint x: 434, endPoint y: 158, distance: 81.4
click at [434, 158] on th "garrafones de agua Circu" at bounding box center [416, 152] width 156 height 19
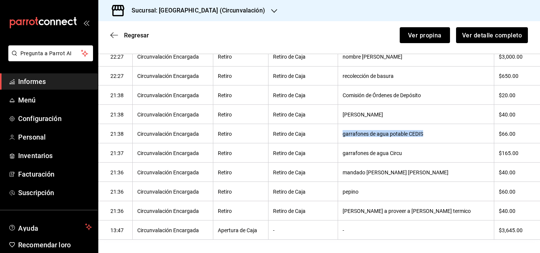
drag, startPoint x: 354, startPoint y: 133, endPoint x: 439, endPoint y: 135, distance: 85.1
click at [439, 135] on th "garrafones de agua potable CEDIS" at bounding box center [416, 133] width 156 height 19
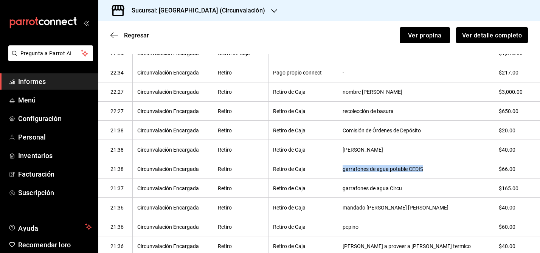
scroll to position [147, 0]
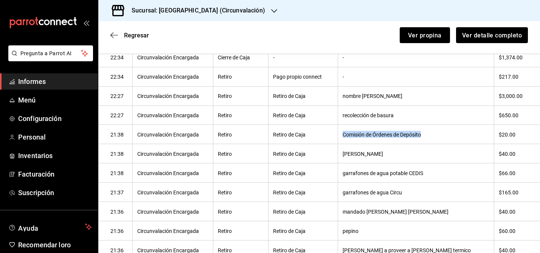
drag, startPoint x: 353, startPoint y: 135, endPoint x: 444, endPoint y: 136, distance: 90.7
click at [444, 136] on th "Comisión de Órdenes de Depósito" at bounding box center [416, 134] width 156 height 19
drag, startPoint x: 354, startPoint y: 115, endPoint x: 412, endPoint y: 118, distance: 57.5
click at [412, 118] on th "recolección de basura" at bounding box center [416, 114] width 156 height 19
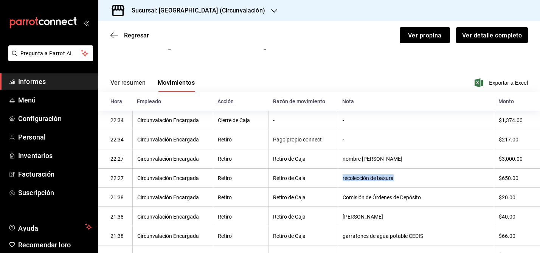
scroll to position [63, 0]
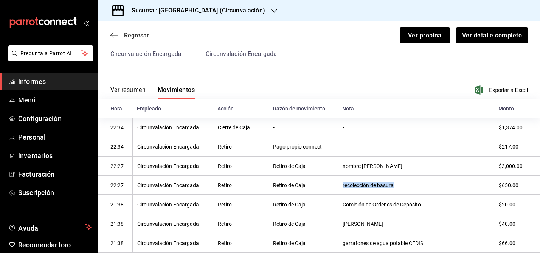
click at [113, 35] on icon "button" at bounding box center [114, 35] width 8 height 0
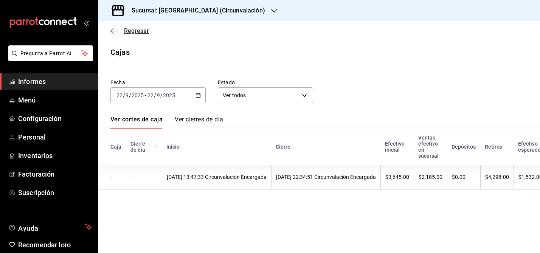
click at [112, 33] on icon "button" at bounding box center [114, 31] width 8 height 7
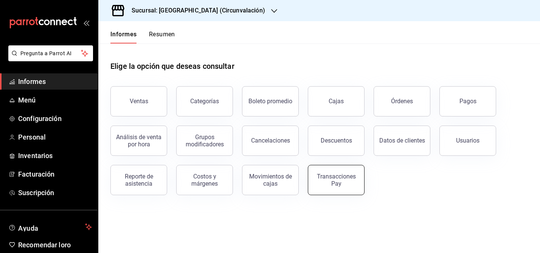
click at [348, 184] on div "Transacciones Pay" at bounding box center [336, 180] width 47 height 14
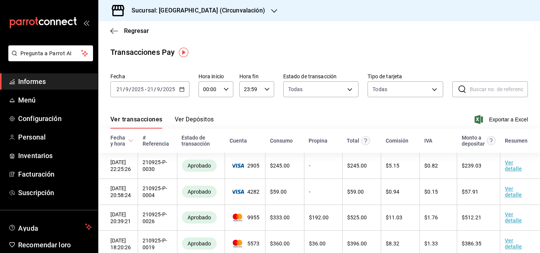
click at [184, 90] on div "[DATE] [DATE] - [DATE] [DATE]" at bounding box center [149, 89] width 79 height 16
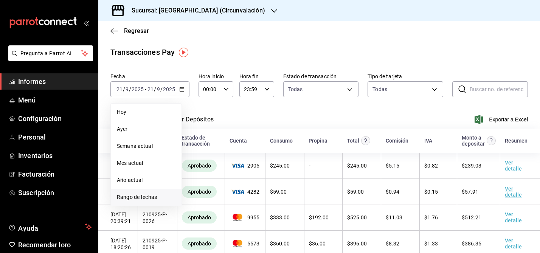
click at [144, 194] on font "Rango de fechas" at bounding box center [137, 197] width 40 height 6
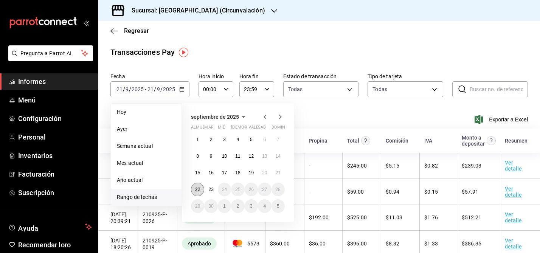
click at [195, 190] on font "22" at bounding box center [197, 189] width 5 height 5
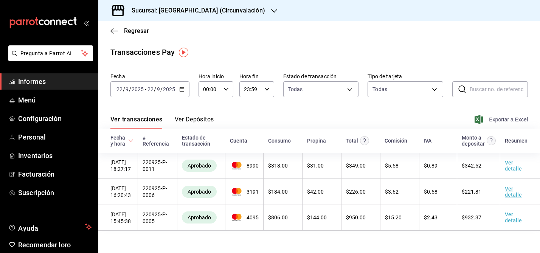
click at [504, 118] on font "Exportar a Excel" at bounding box center [508, 119] width 39 height 6
